Goal: Information Seeking & Learning: Learn about a topic

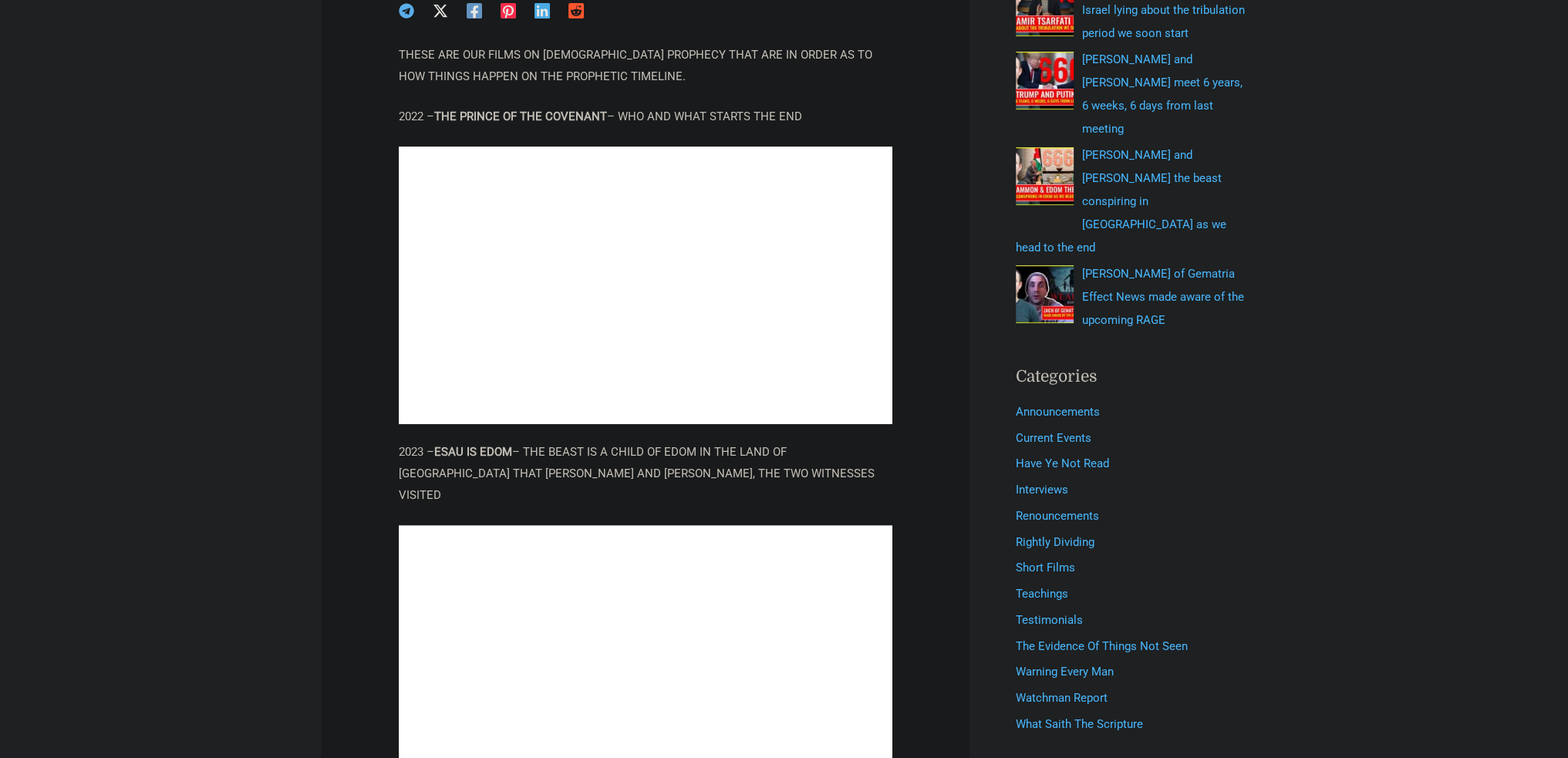
scroll to position [617, 0]
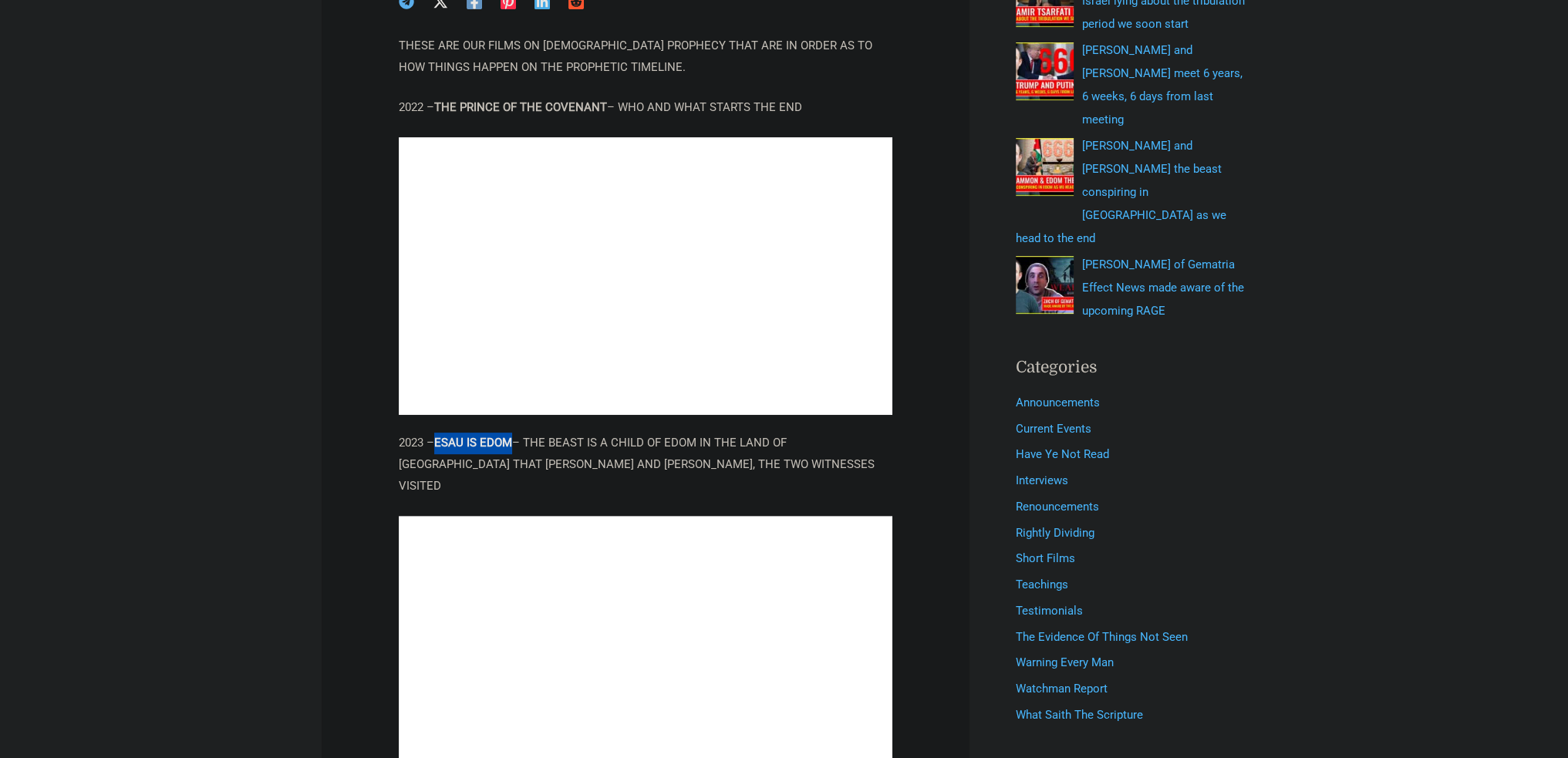
drag, startPoint x: 440, startPoint y: 440, endPoint x: 510, endPoint y: 440, distance: 70.0
click at [510, 440] on strong "ESAU IS EDOM" at bounding box center [473, 442] width 78 height 14
click at [561, 441] on p "2023 – ESAU IS EDOM – THE BEAST IS A CHILD OF EDOM IN THE LAND OF [GEOGRAPHIC_D…" at bounding box center [645, 465] width 494 height 64
click at [576, 443] on p "2023 – ESAU IS EDOM – THE BEAST IS A CHILD OF EDOM IN THE LAND OF [GEOGRAPHIC_D…" at bounding box center [645, 465] width 494 height 64
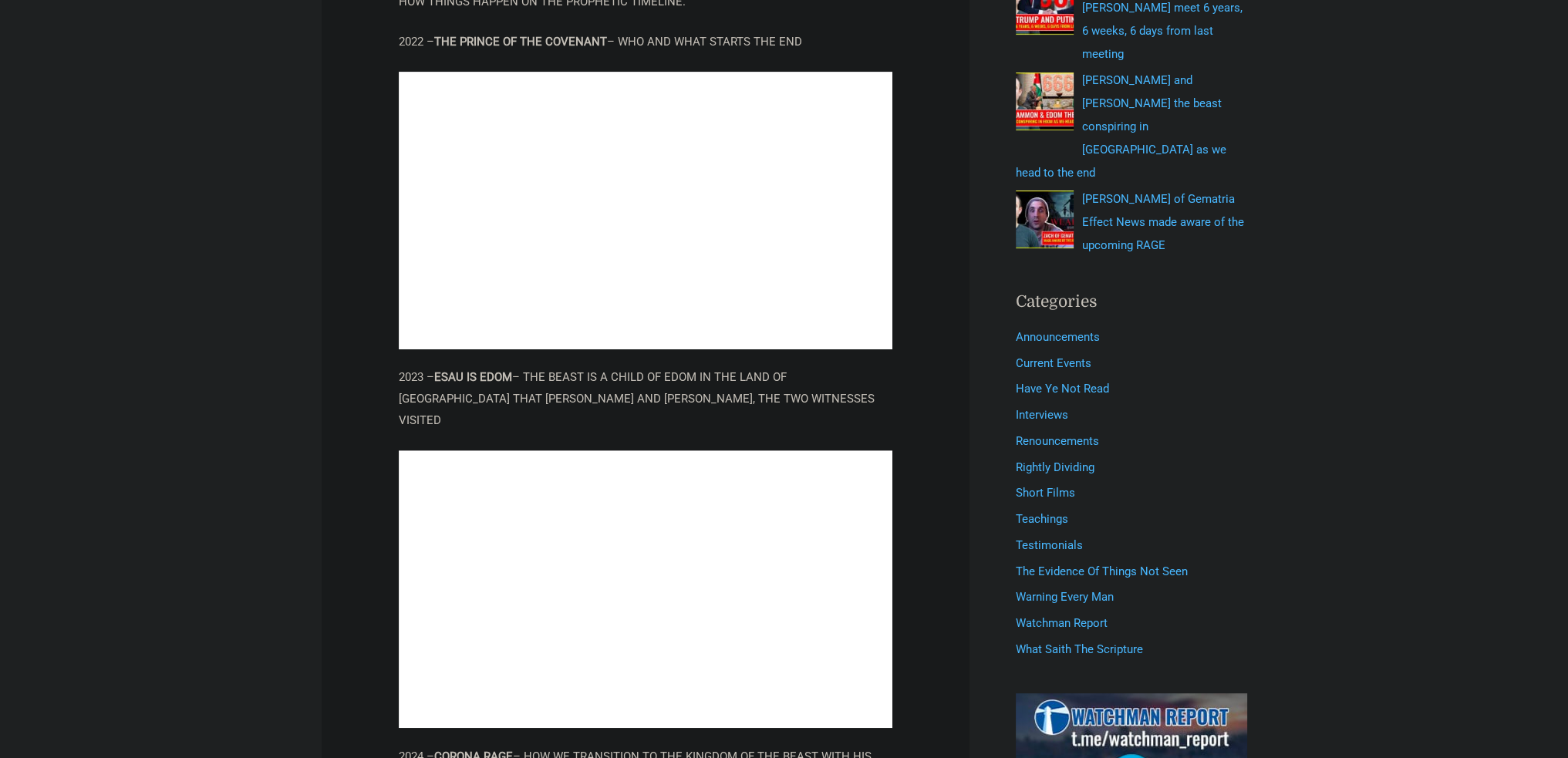
scroll to position [694, 0]
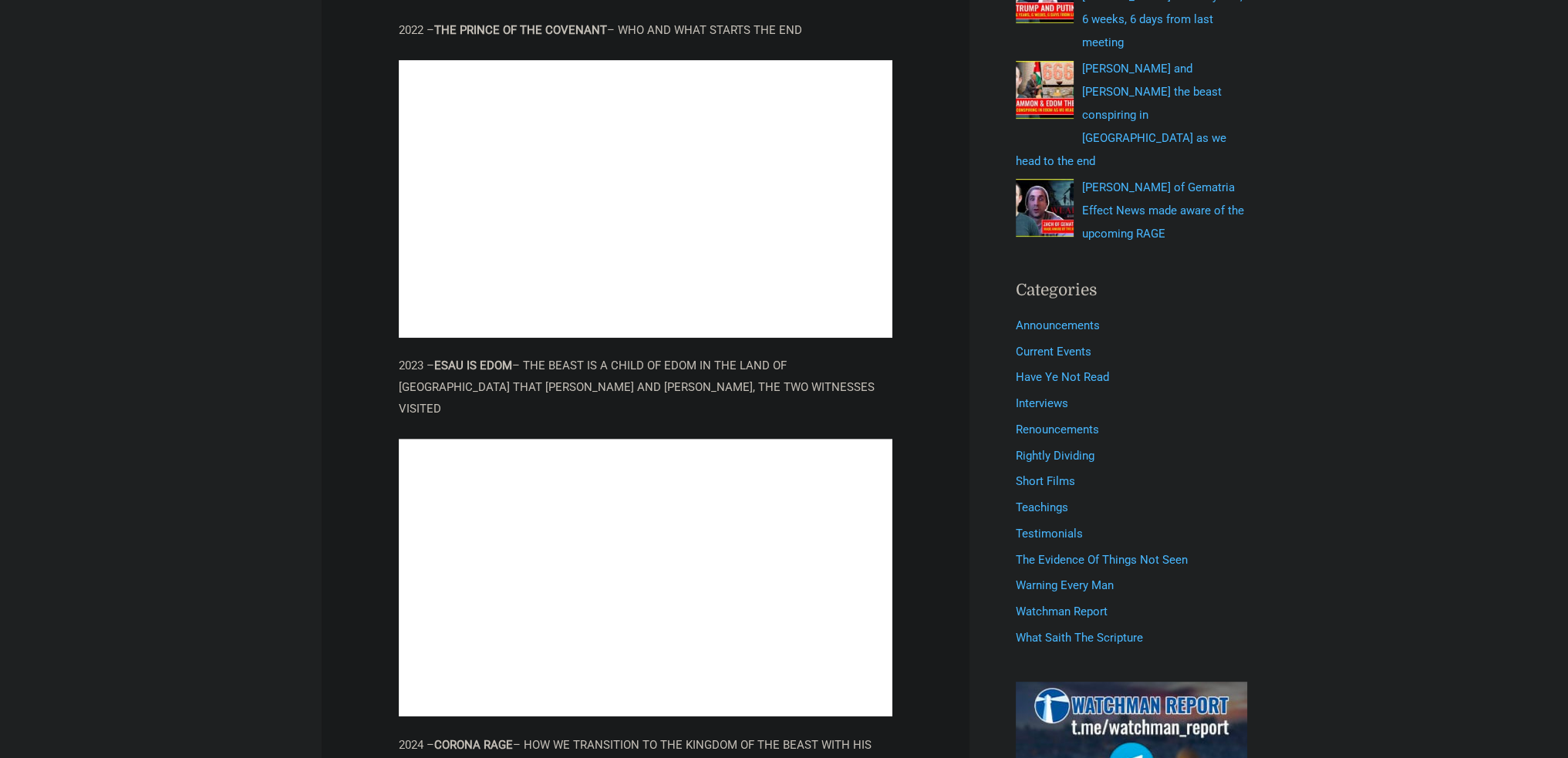
click at [585, 363] on p "2023 – ESAU IS EDOM – THE BEAST IS A CHILD OF EDOM IN THE LAND OF [GEOGRAPHIC_D…" at bounding box center [645, 387] width 494 height 64
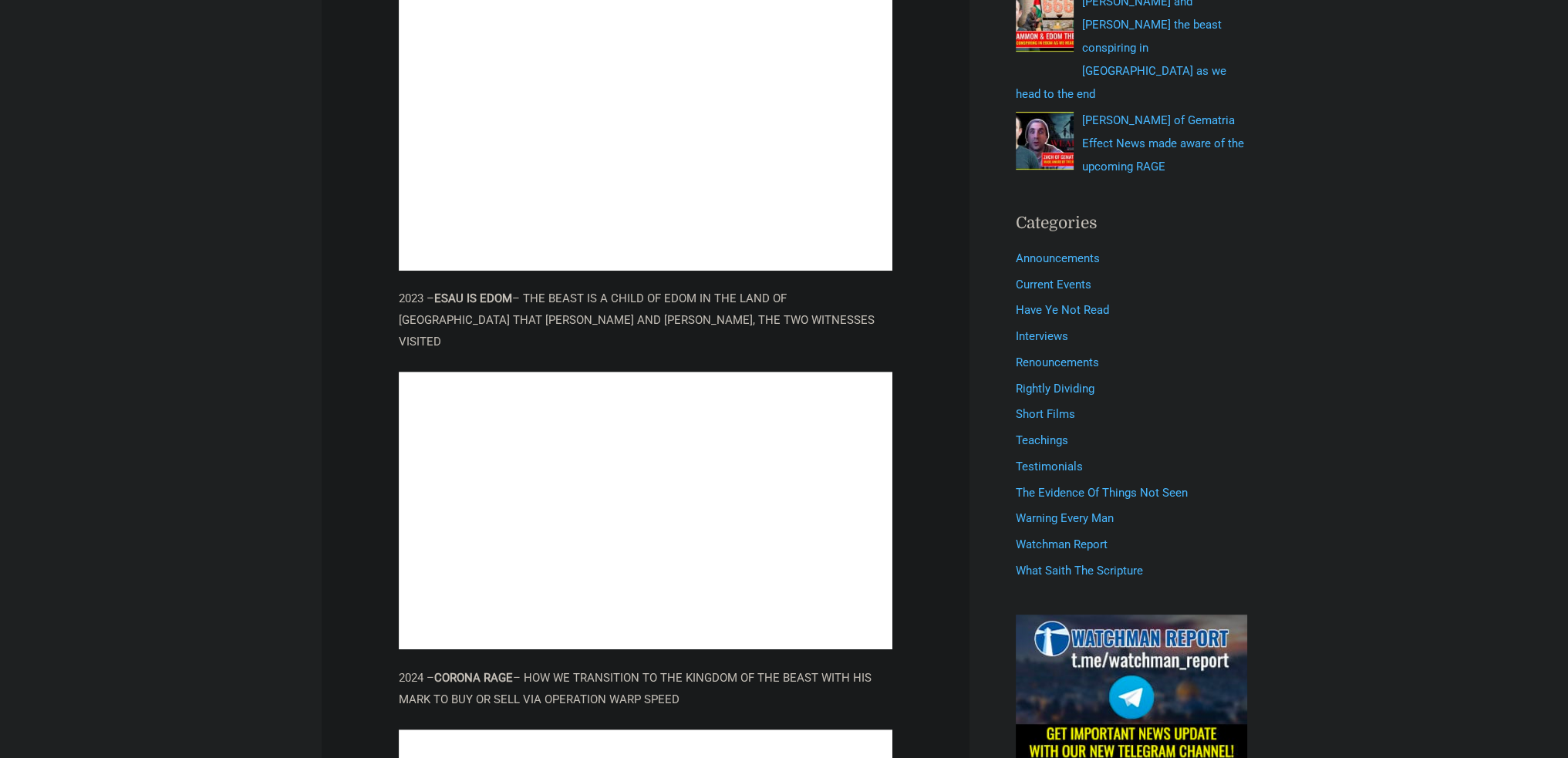
scroll to position [772, 0]
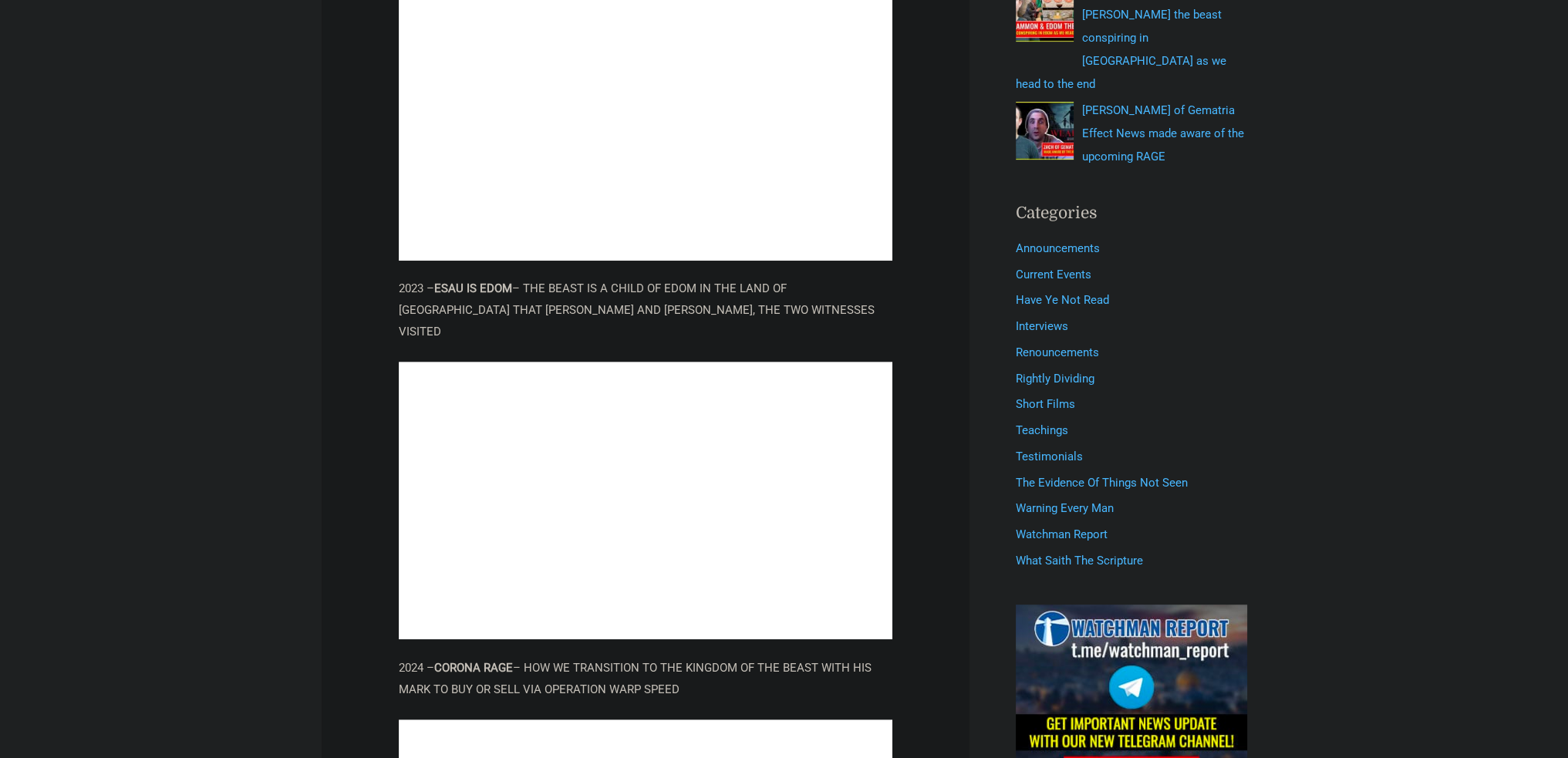
click at [553, 297] on p "2023 – ESAU IS EDOM – THE BEAST IS A CHILD OF EDOM IN THE LAND OF [GEOGRAPHIC_D…" at bounding box center [645, 310] width 494 height 64
click at [553, 293] on p "2023 – ESAU IS EDOM – THE BEAST IS A CHILD OF EDOM IN THE LAND OF [GEOGRAPHIC_D…" at bounding box center [645, 310] width 494 height 64
click at [632, 292] on p "2023 – ESAU IS EDOM – THE BEAST IS A CHILD OF EDOM IN THE LAND OF [GEOGRAPHIC_D…" at bounding box center [645, 310] width 494 height 64
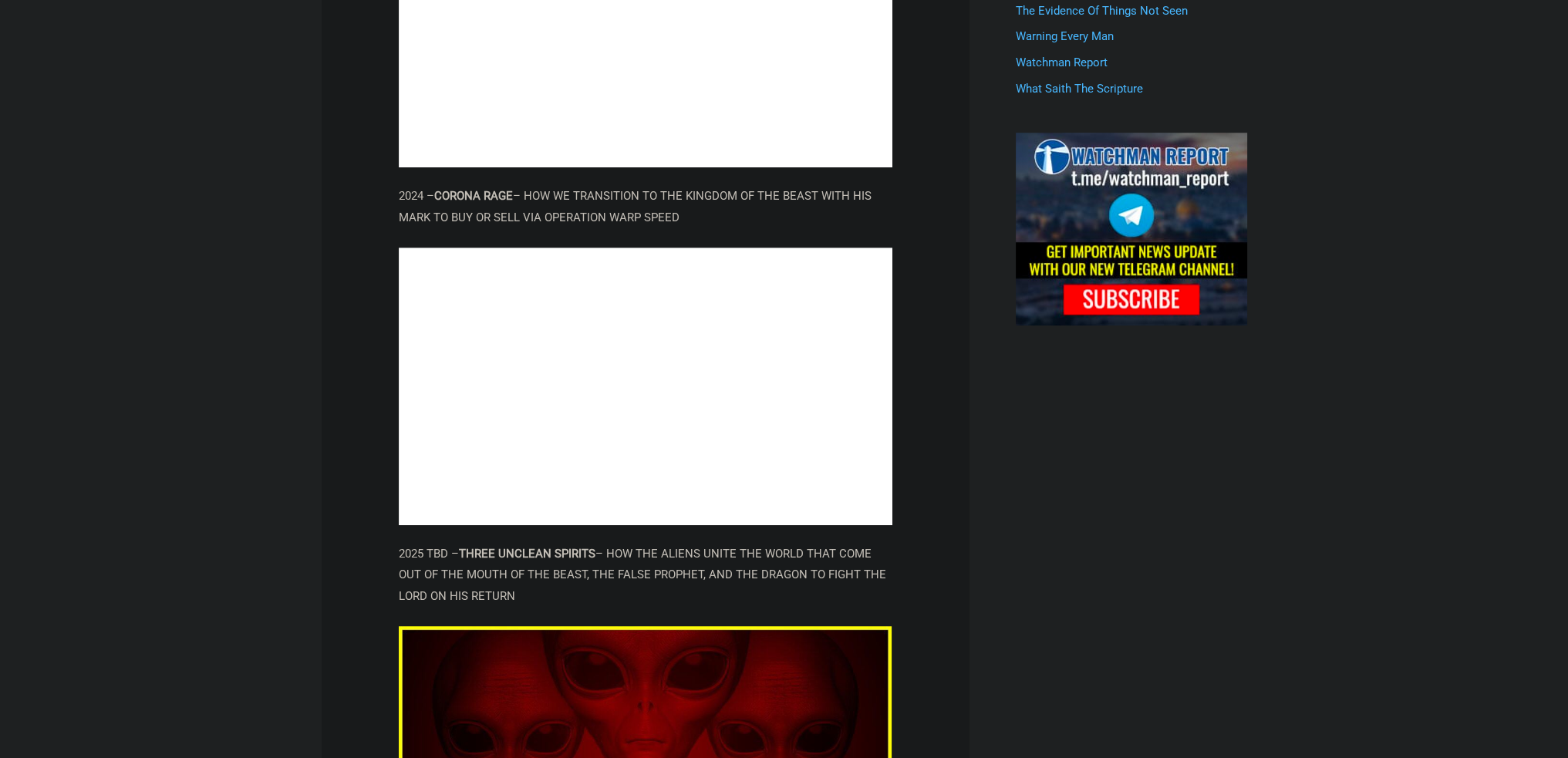
scroll to position [1234, 0]
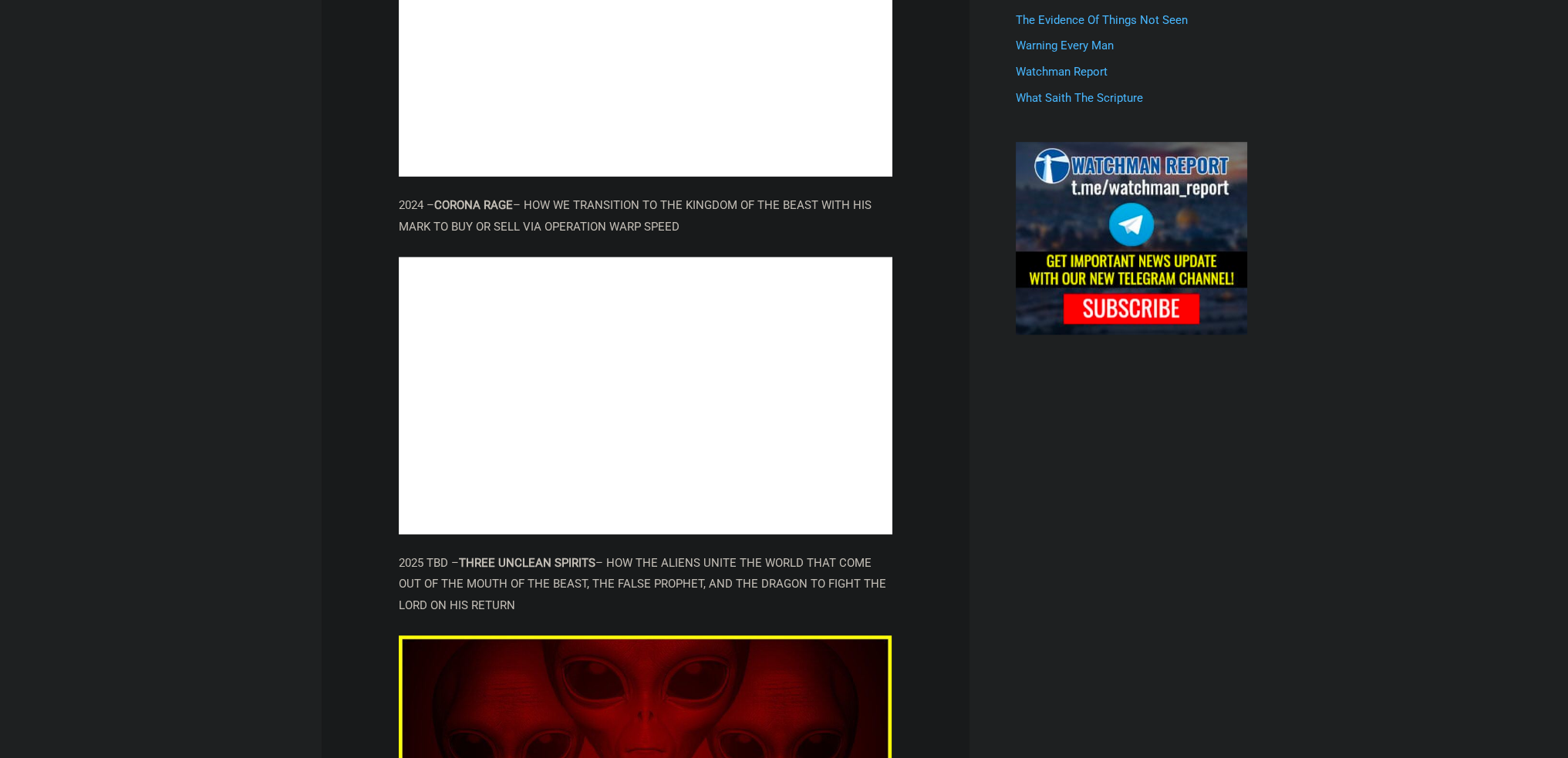
click at [336, 375] on article "THE 4 FOR THE END [DATE] / Announcements / By [PERSON_NAME] THESE ARE OUR FILMS…" at bounding box center [645, 214] width 648 height 2494
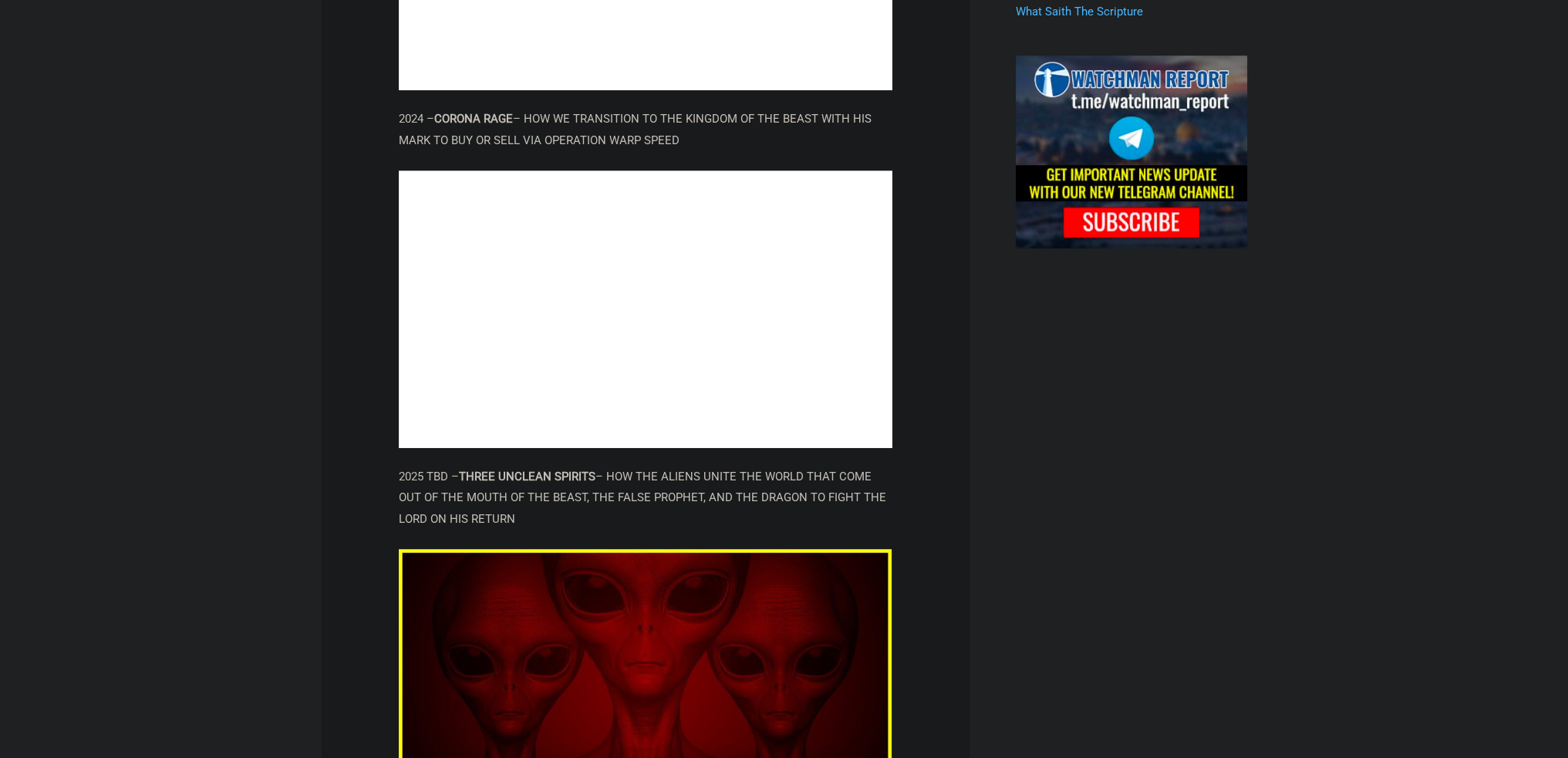
scroll to position [1312, 0]
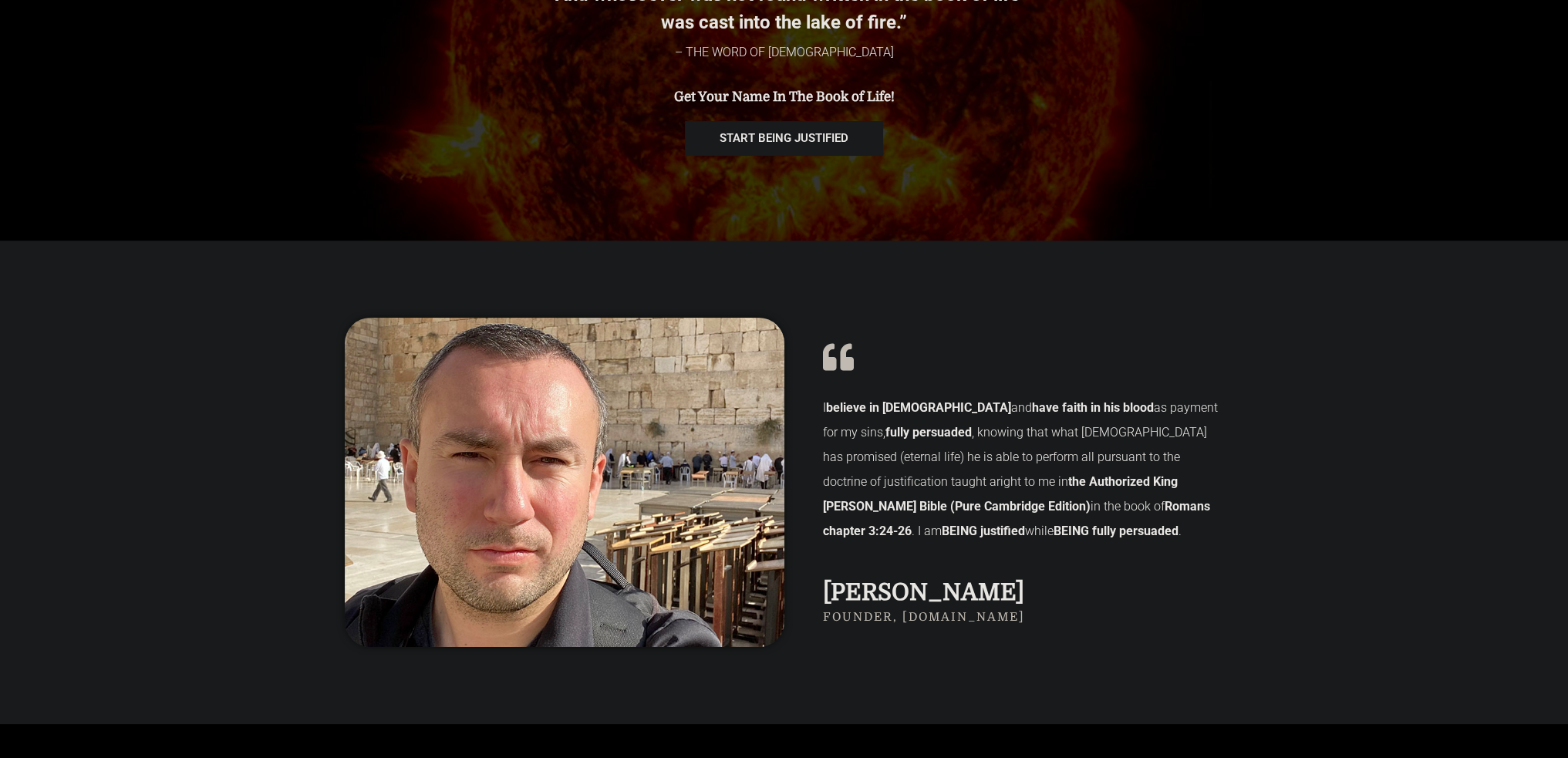
scroll to position [386, 0]
